Goal: Check status: Check status

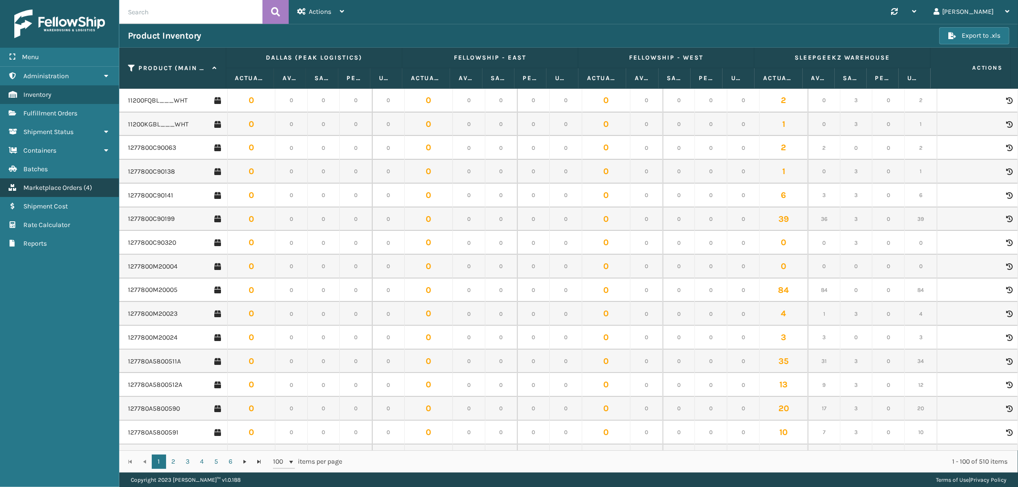
click at [49, 187] on span "Marketplace Orders" at bounding box center [52, 188] width 59 height 8
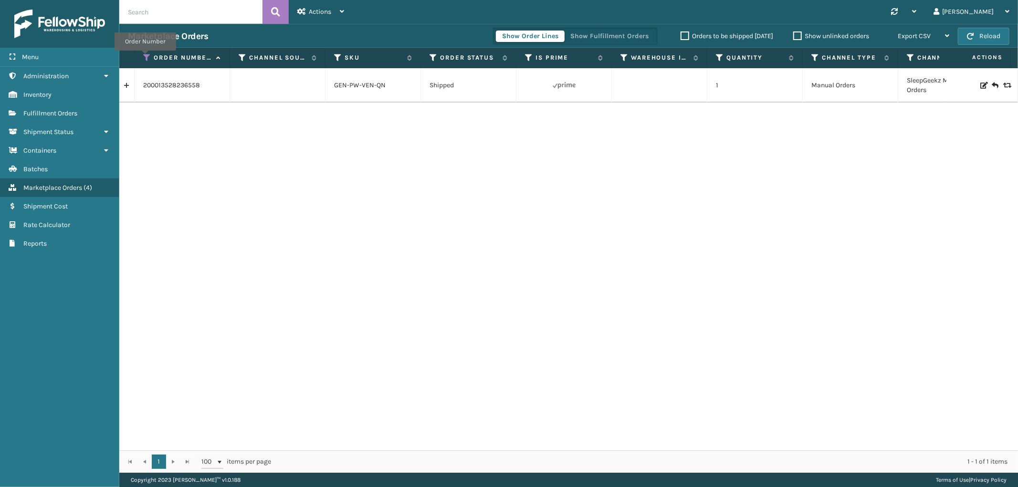
click at [145, 57] on icon at bounding box center [147, 57] width 8 height 9
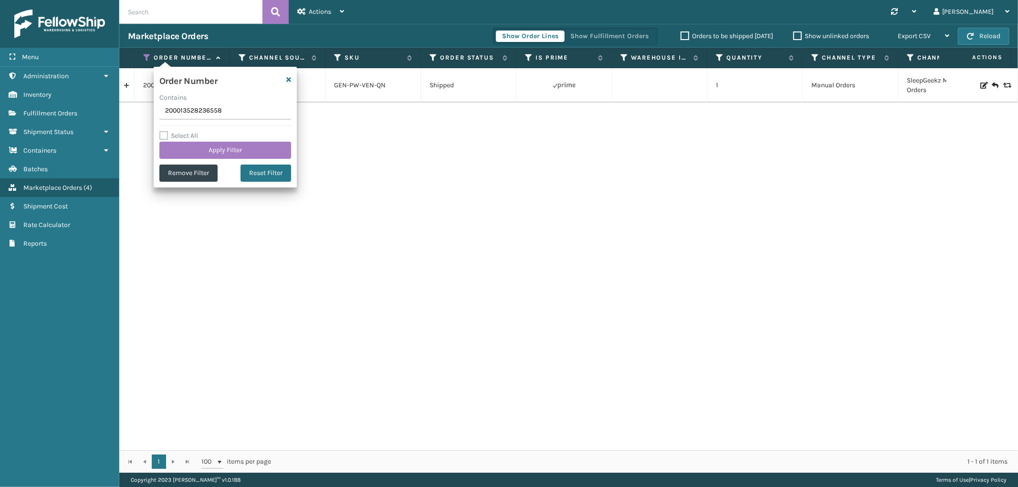
click at [177, 113] on input "200013528236558" at bounding box center [225, 111] width 132 height 17
type input "SS44343"
click at [189, 155] on button "Apply Filter" at bounding box center [225, 150] width 132 height 17
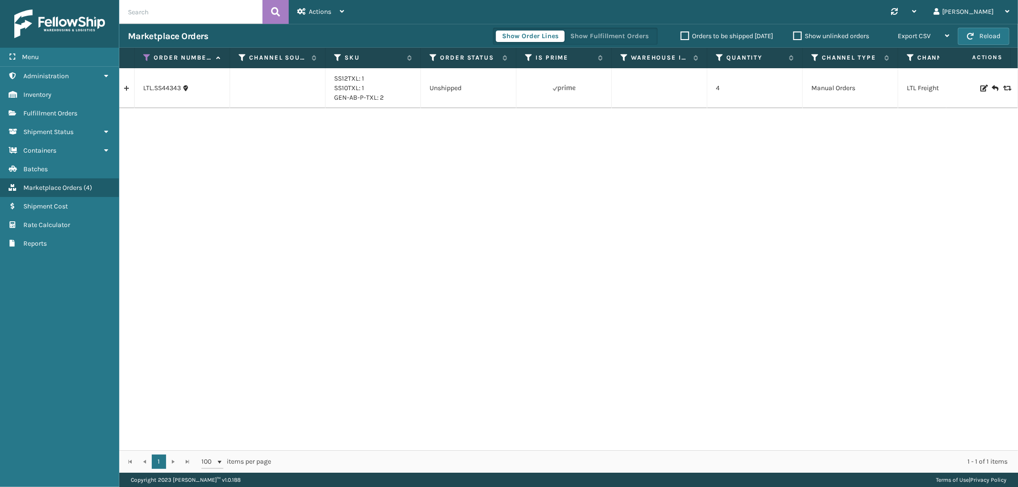
click at [125, 91] on link at bounding box center [126, 88] width 15 height 15
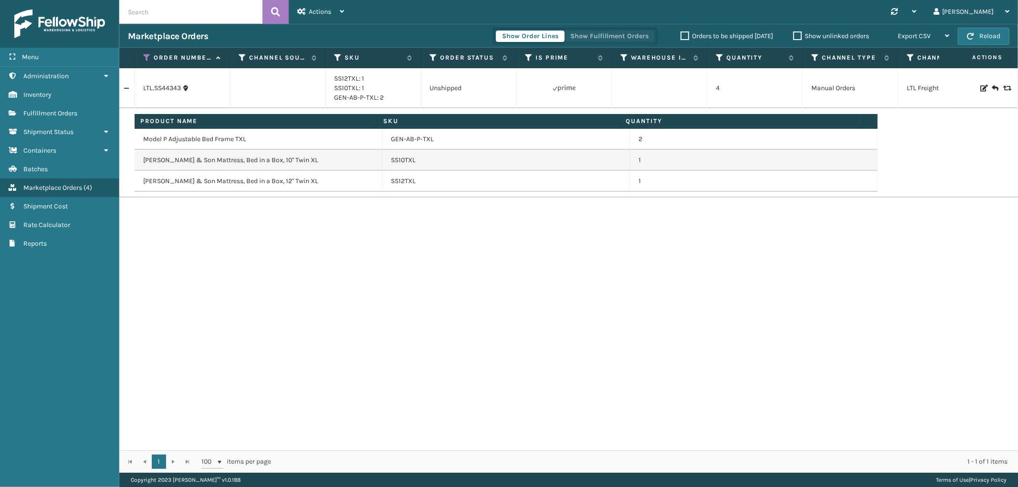
drag, startPoint x: 598, startPoint y: 28, endPoint x: 587, endPoint y: 36, distance: 13.6
click at [598, 29] on div "Show Order Lines Show Fulfillment Orders" at bounding box center [575, 36] width 165 height 17
click at [587, 36] on button "Show Fulfillment Orders" at bounding box center [609, 36] width 91 height 11
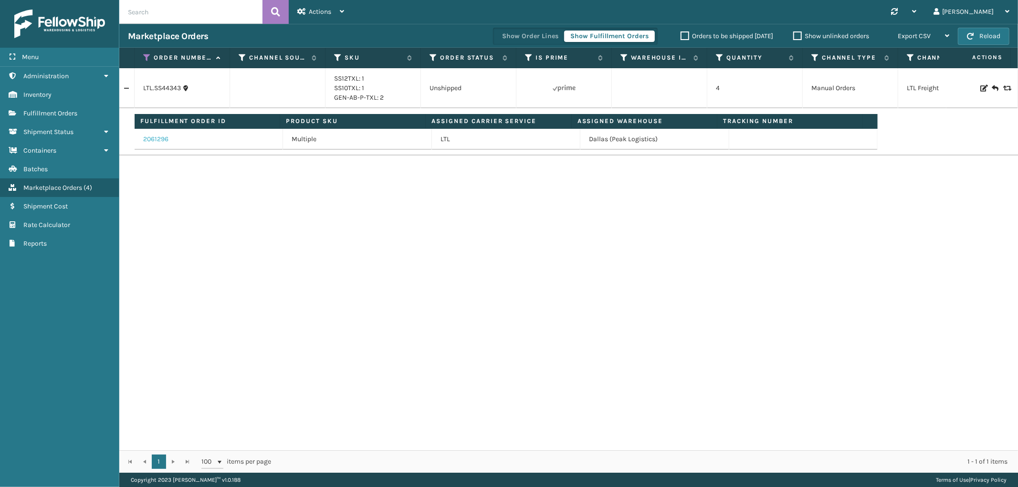
click at [168, 136] on link "2061296" at bounding box center [155, 140] width 25 height 10
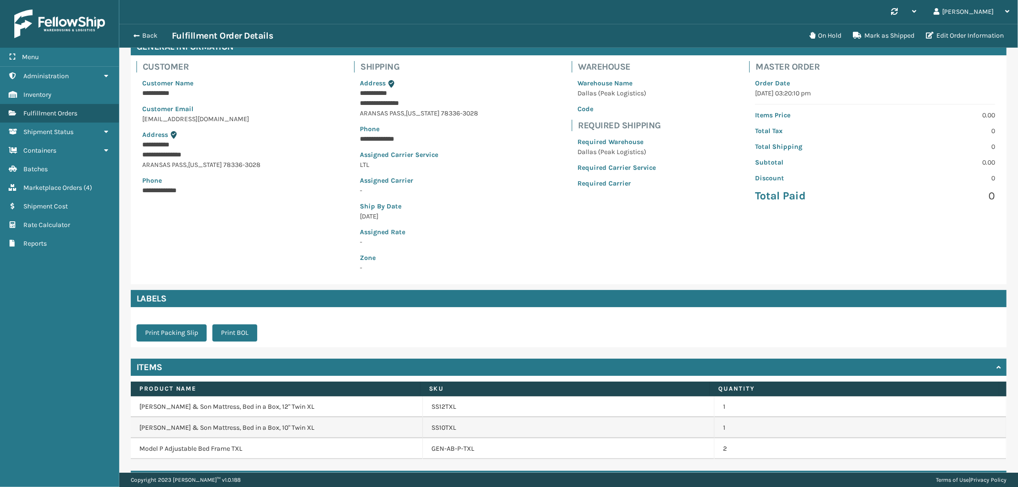
scroll to position [27, 0]
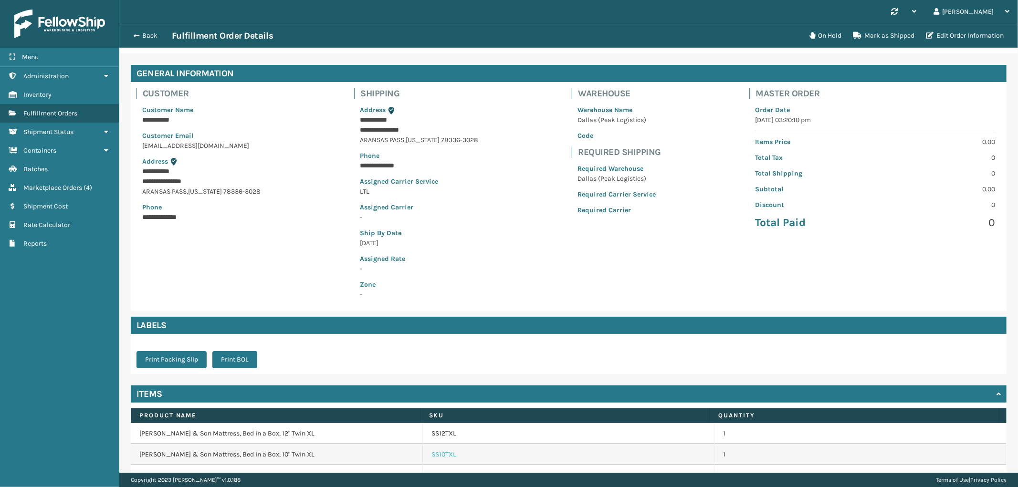
click at [444, 454] on link "SS10TXL" at bounding box center [443, 455] width 25 height 10
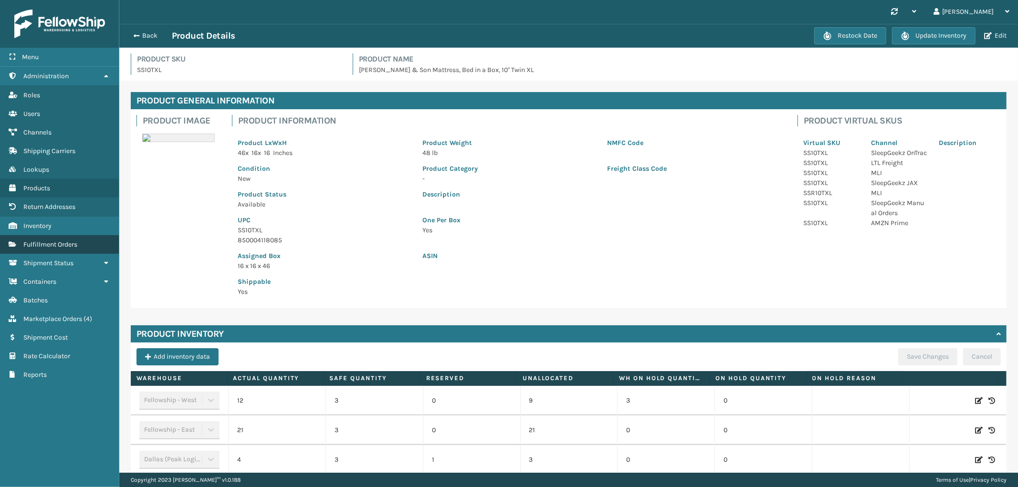
click at [56, 235] on link "Fulfillment Orders" at bounding box center [59, 244] width 119 height 19
